Goal: Use online tool/utility

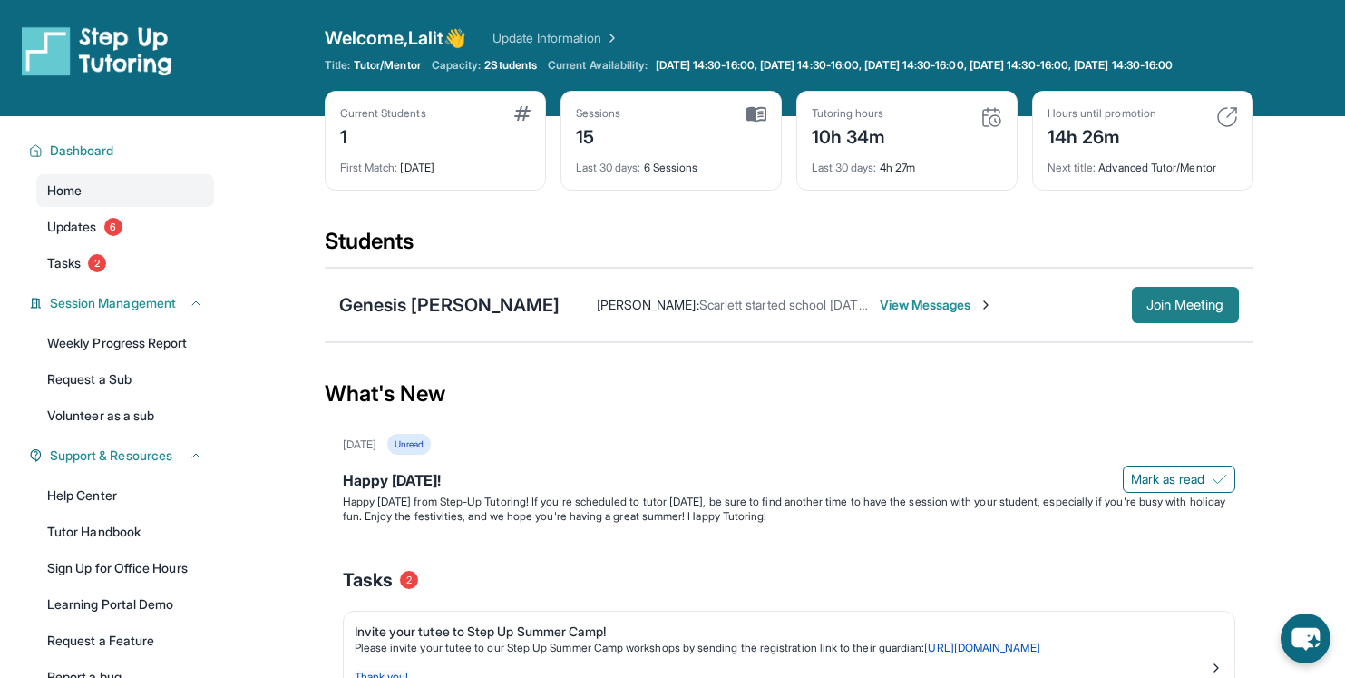
click at [1151, 310] on span "Join Meeting" at bounding box center [1186, 304] width 78 height 11
